Goal: Task Accomplishment & Management: Use online tool/utility

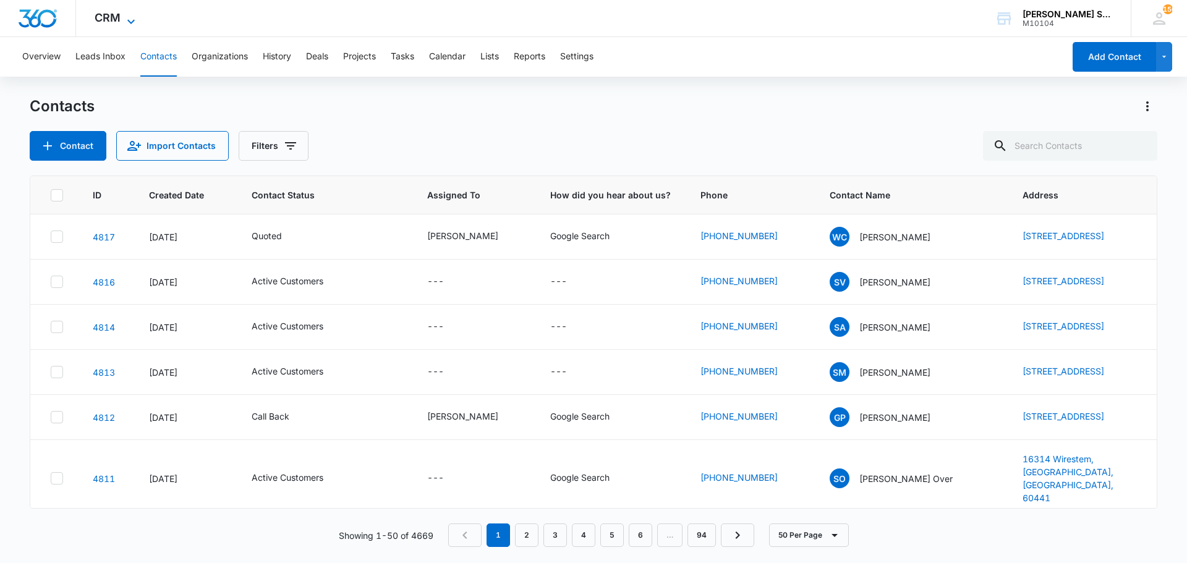
click at [126, 17] on icon at bounding box center [131, 21] width 15 height 15
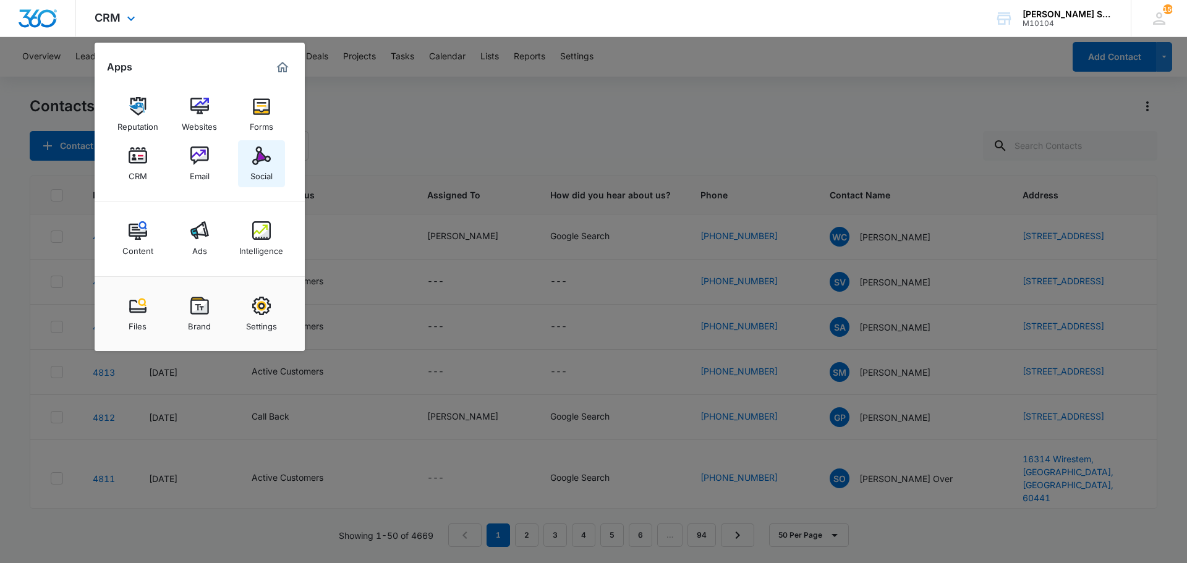
click at [264, 154] on img at bounding box center [261, 156] width 19 height 19
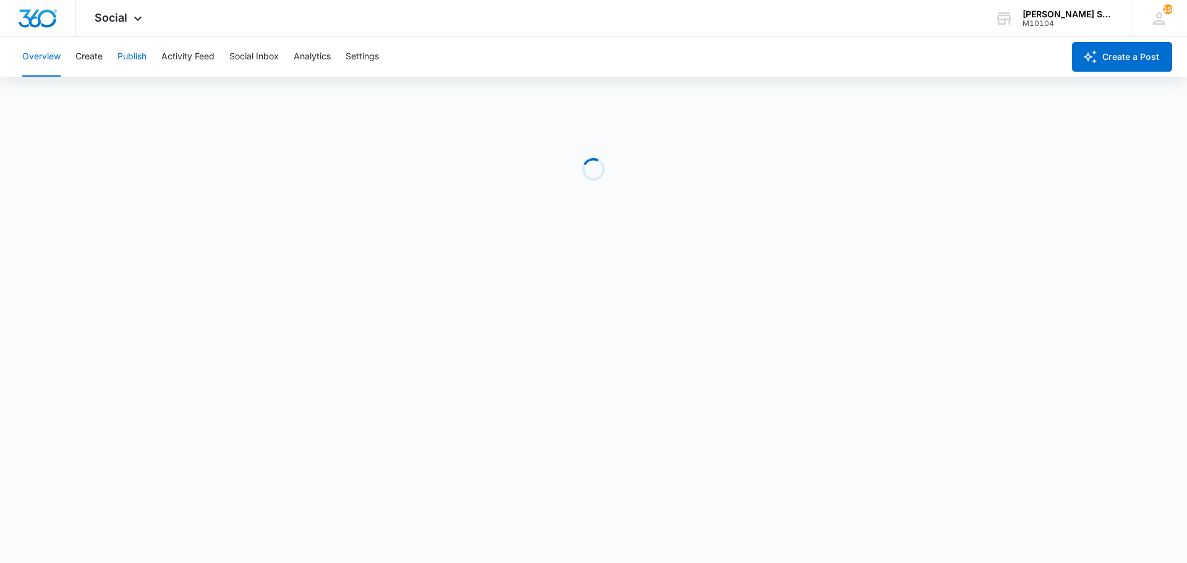
click at [127, 59] on button "Publish" at bounding box center [131, 57] width 29 height 40
click at [99, 92] on button "Schedules" at bounding box center [95, 94] width 42 height 35
click at [37, 91] on button "Calendar" at bounding box center [40, 94] width 36 height 35
